Goal: Entertainment & Leisure: Consume media (video, audio)

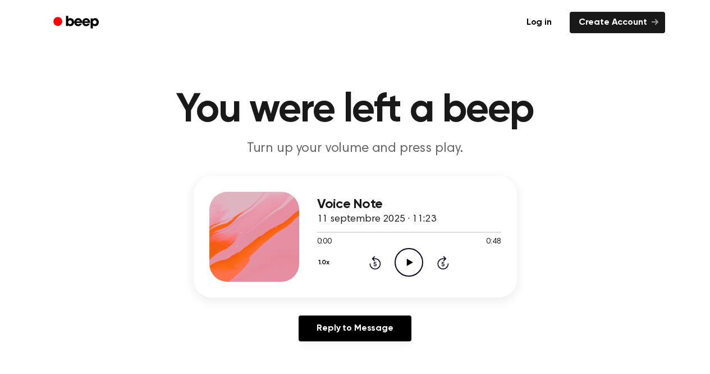
click at [410, 259] on icon "Play Audio" at bounding box center [409, 262] width 29 height 29
click at [410, 259] on icon at bounding box center [409, 261] width 5 height 7
click at [411, 229] on div at bounding box center [409, 231] width 184 height 9
click at [412, 264] on icon "Play Audio" at bounding box center [409, 262] width 29 height 29
click at [413, 264] on icon "Play Audio" at bounding box center [409, 262] width 29 height 29
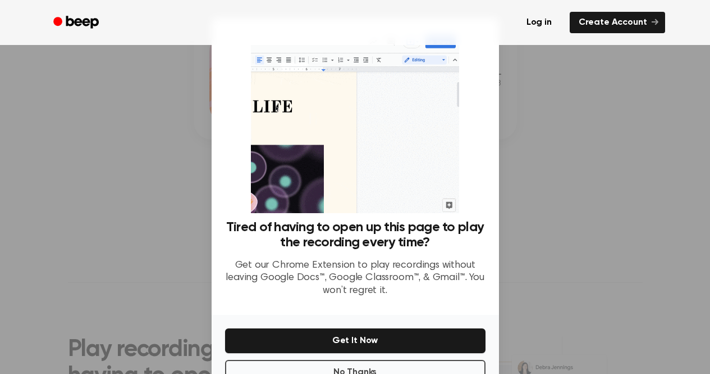
scroll to position [158, 0]
click at [566, 215] on div at bounding box center [355, 187] width 710 height 374
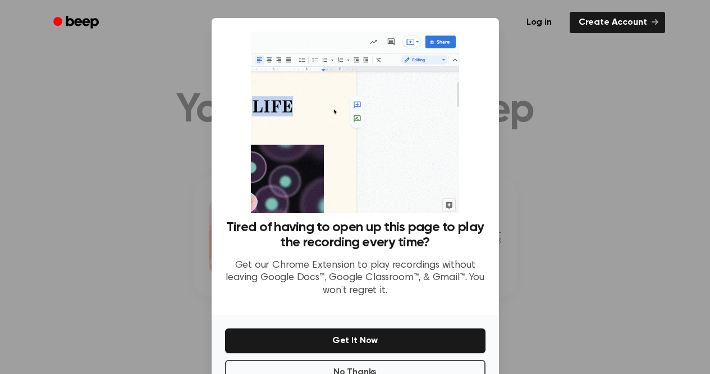
scroll to position [35, 0]
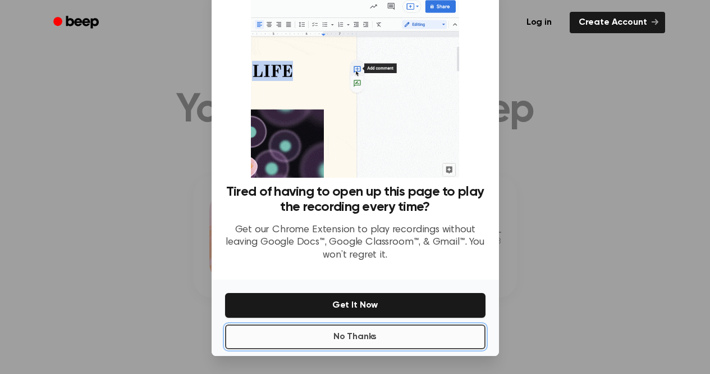
click at [350, 336] on button "No Thanks" at bounding box center [355, 336] width 261 height 25
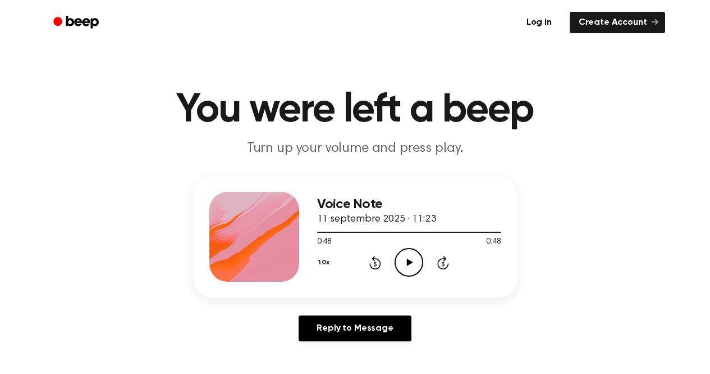
click at [409, 261] on icon at bounding box center [410, 261] width 6 height 7
click at [409, 261] on icon "Pause Audio" at bounding box center [409, 262] width 29 height 29
click at [409, 261] on icon at bounding box center [410, 261] width 6 height 7
click at [409, 261] on icon "Pause Audio" at bounding box center [409, 262] width 29 height 29
click at [409, 261] on icon at bounding box center [410, 261] width 6 height 7
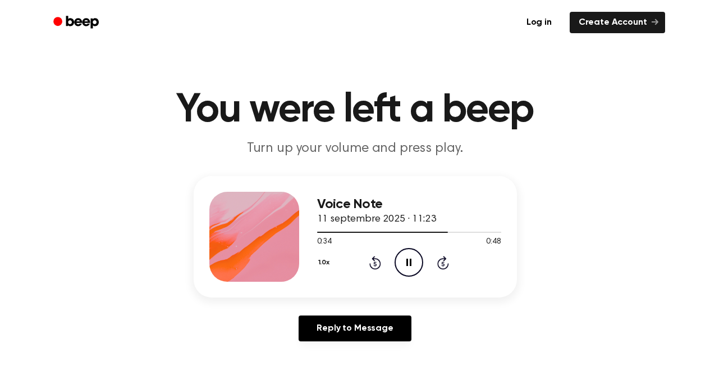
click at [409, 261] on icon "Pause Audio" at bounding box center [409, 262] width 29 height 29
click at [413, 229] on div at bounding box center [409, 231] width 184 height 9
click at [412, 266] on icon "Play Audio" at bounding box center [409, 262] width 29 height 29
click at [412, 266] on icon "Pause Audio" at bounding box center [409, 262] width 29 height 29
click at [331, 233] on div at bounding box center [409, 231] width 184 height 9
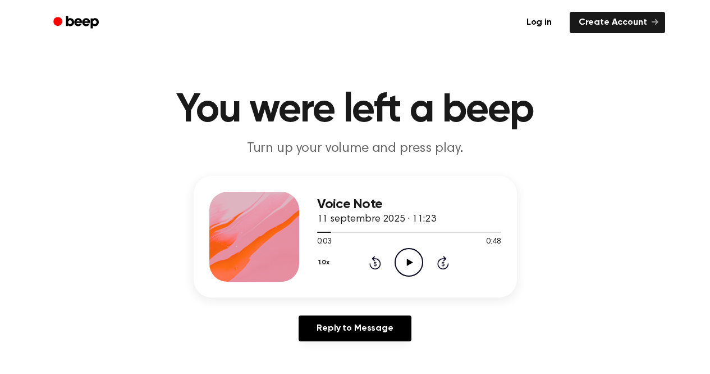
click at [408, 259] on icon "Play Audio" at bounding box center [409, 262] width 29 height 29
click at [371, 232] on div at bounding box center [393, 231] width 152 height 1
click at [398, 261] on icon "Pause Audio" at bounding box center [409, 262] width 29 height 29
click at [404, 231] on div at bounding box center [383, 231] width 133 height 1
click at [412, 263] on icon "Play Audio" at bounding box center [409, 262] width 29 height 29
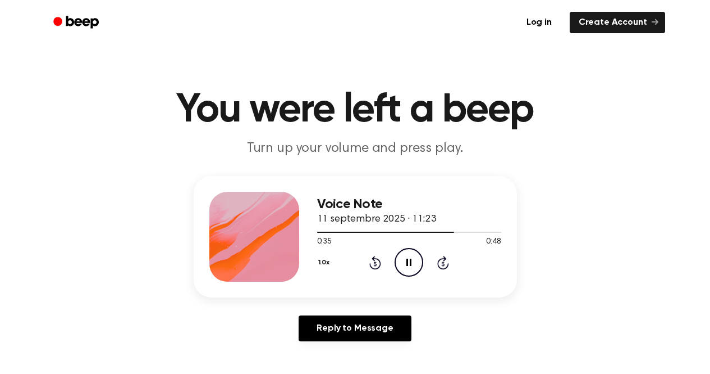
click at [409, 254] on icon "Pause Audio" at bounding box center [409, 262] width 29 height 29
